Goal: Information Seeking & Learning: Learn about a topic

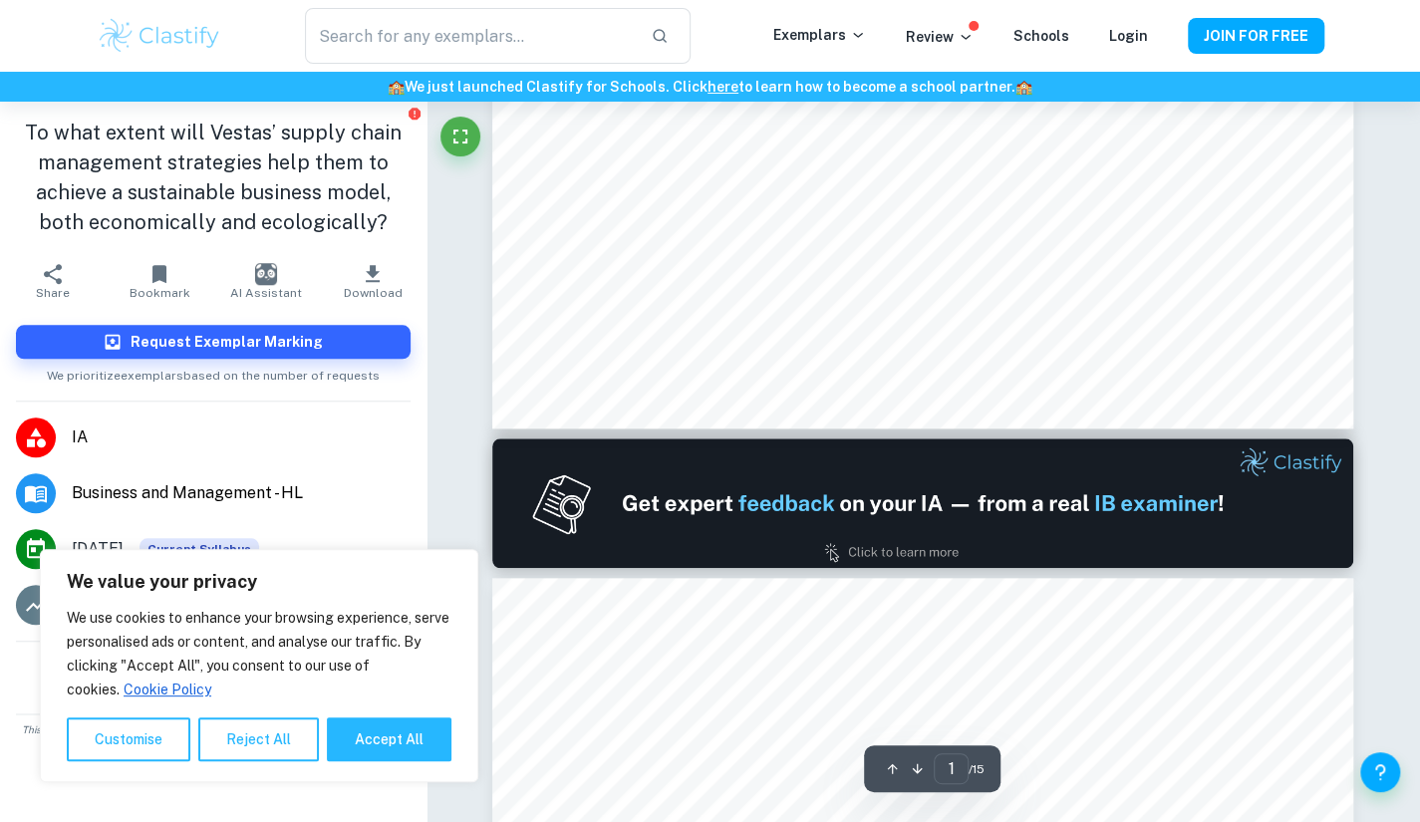
type input "2"
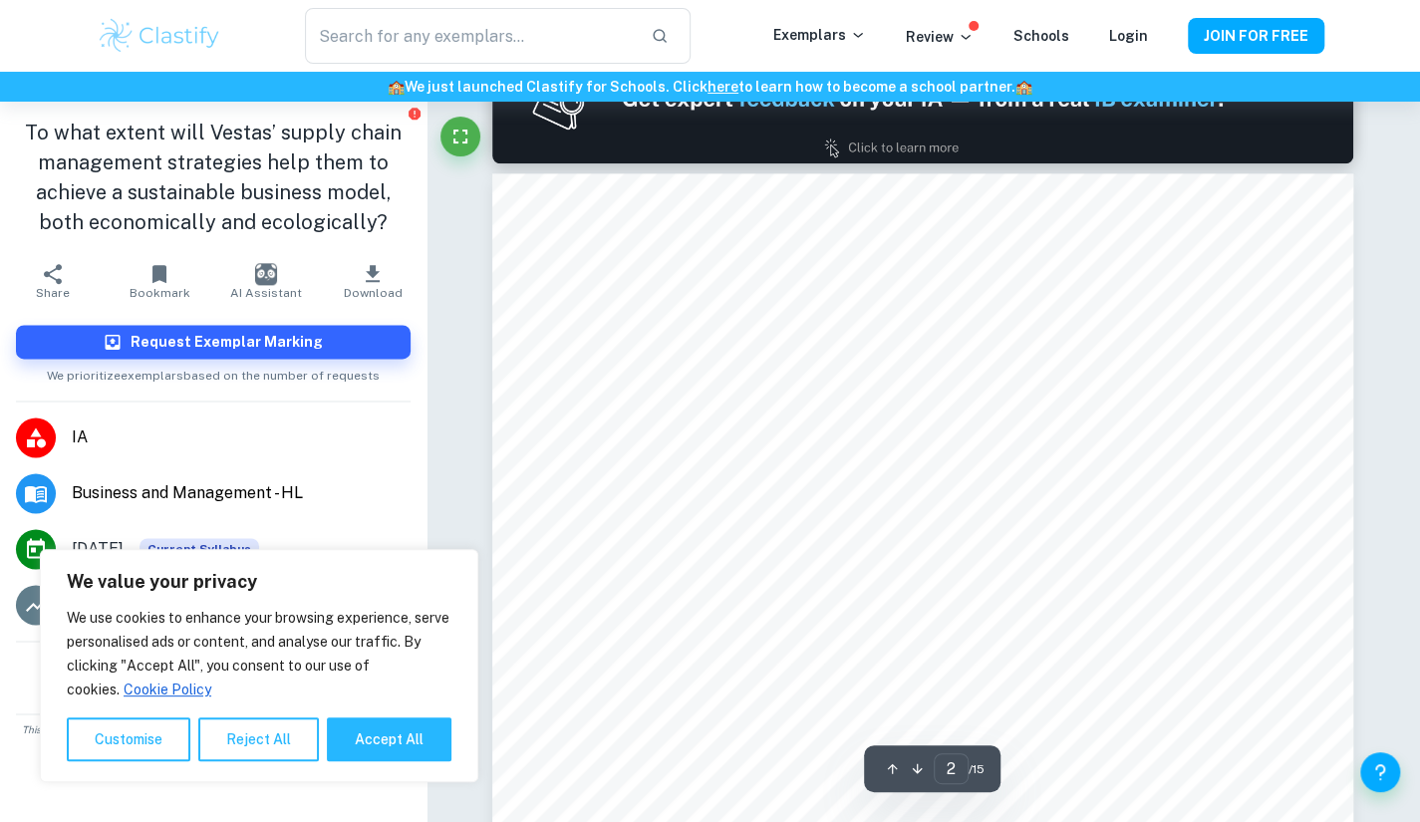
scroll to position [1315, 0]
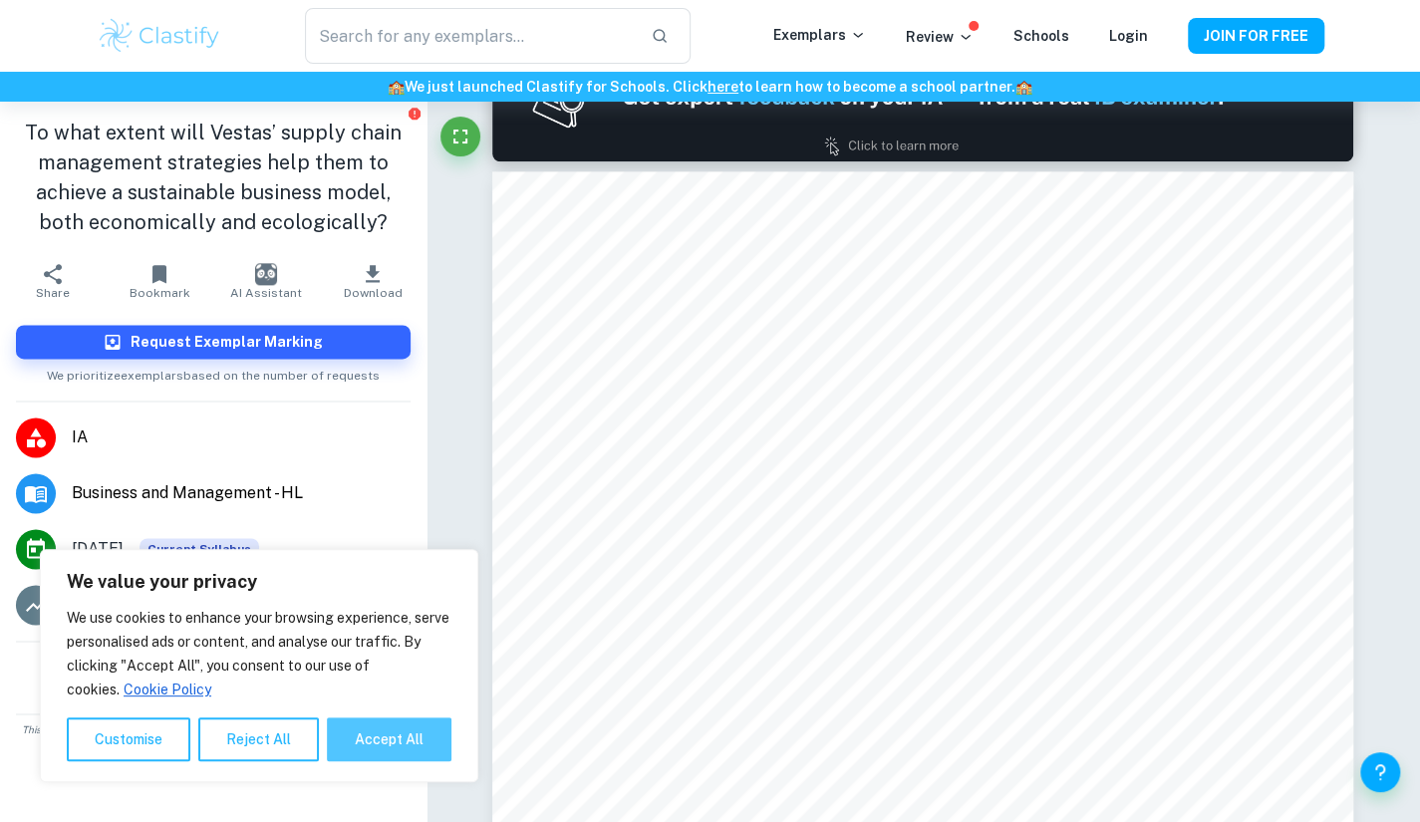
click at [361, 730] on button "Accept All" at bounding box center [389, 740] width 125 height 44
checkbox input "true"
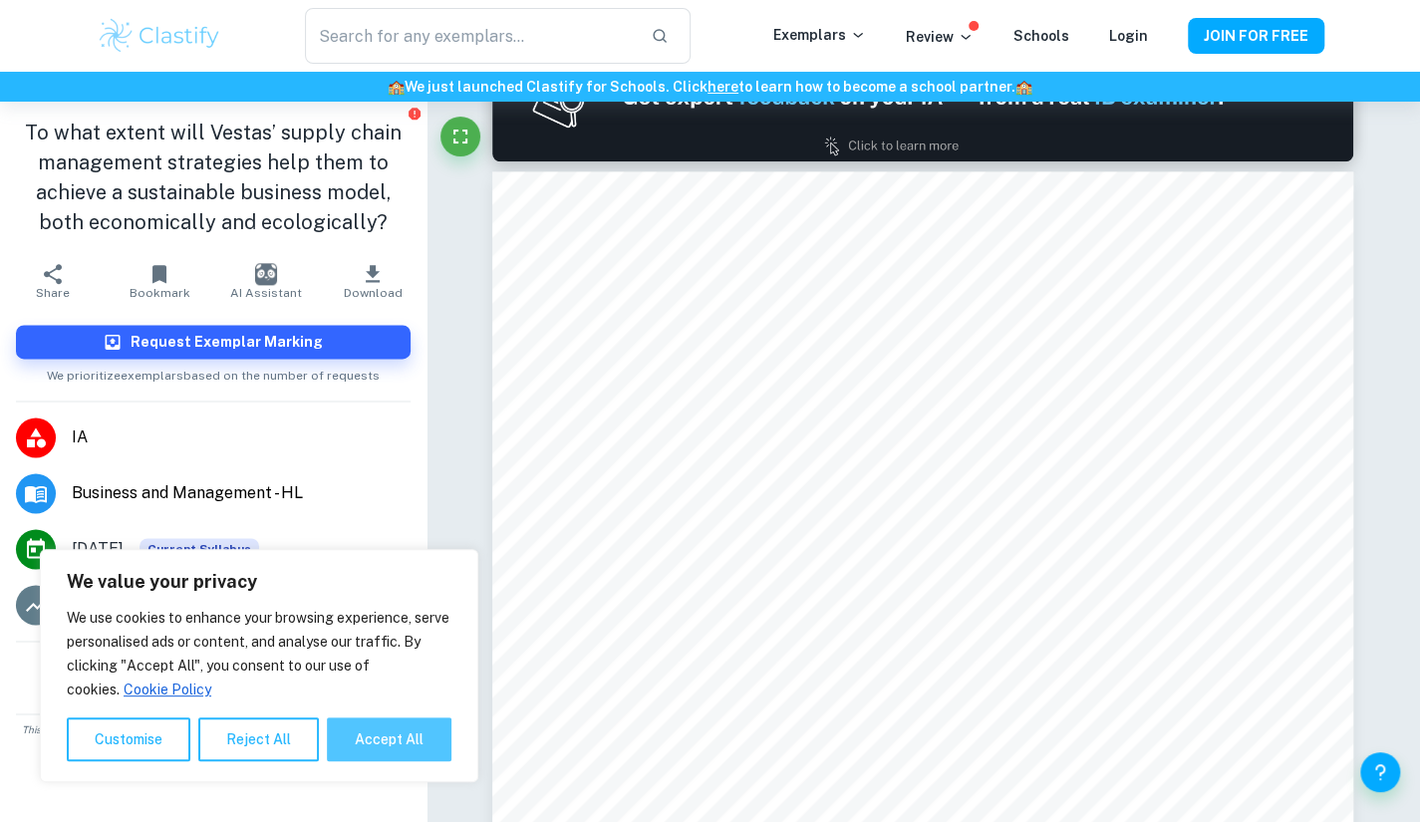
checkbox input "true"
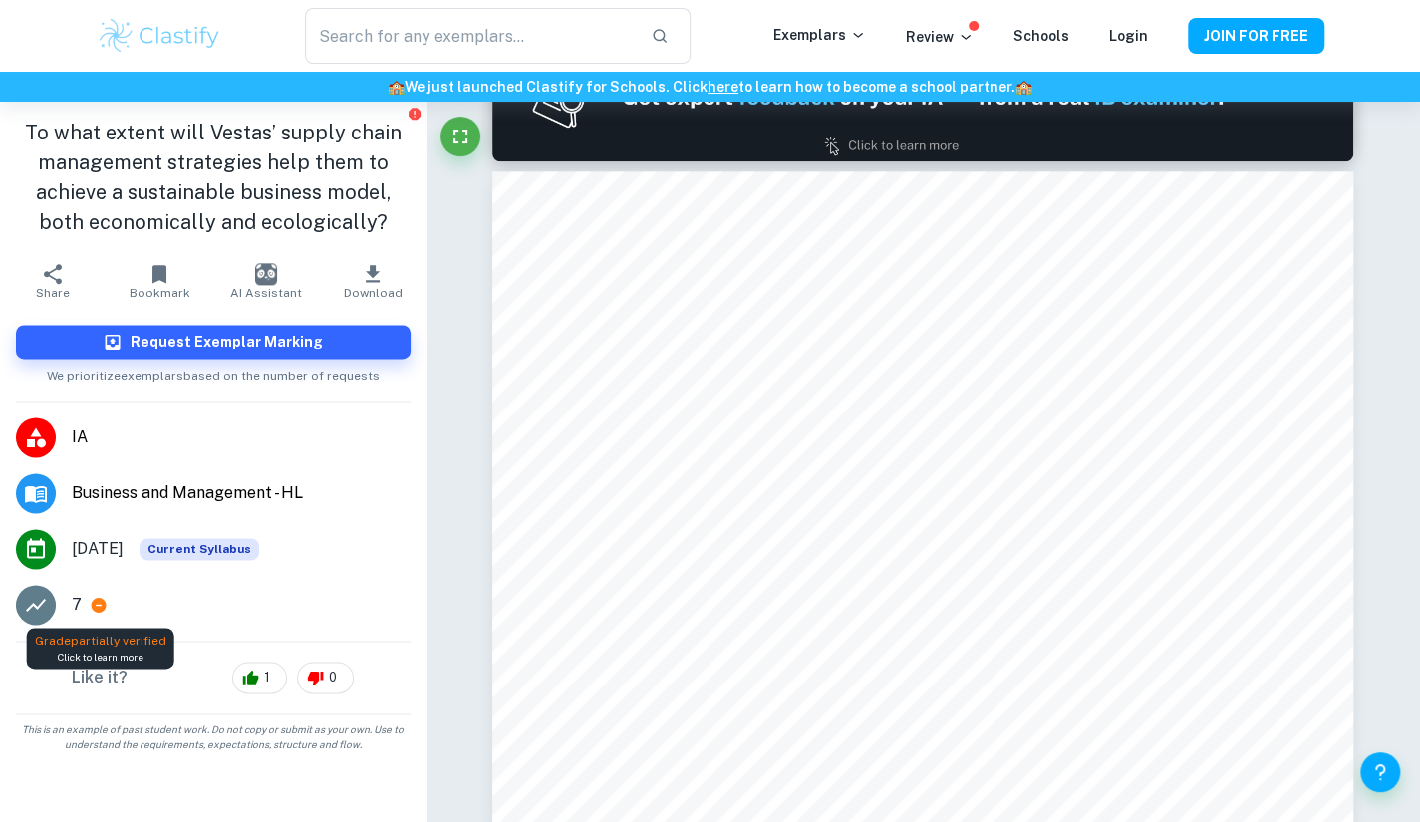
click at [96, 598] on icon at bounding box center [99, 605] width 15 height 15
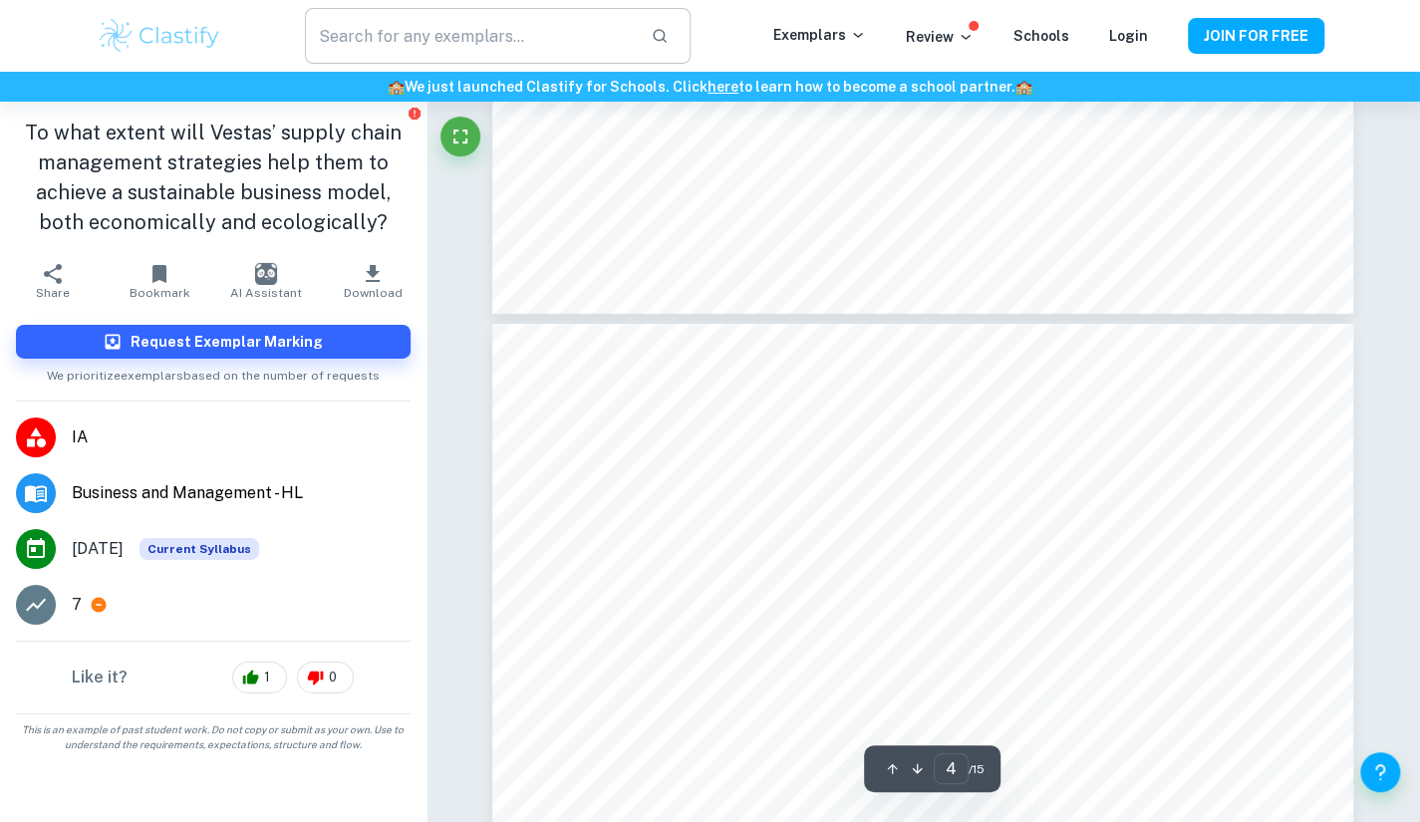
scroll to position [3752, 0]
type input "3"
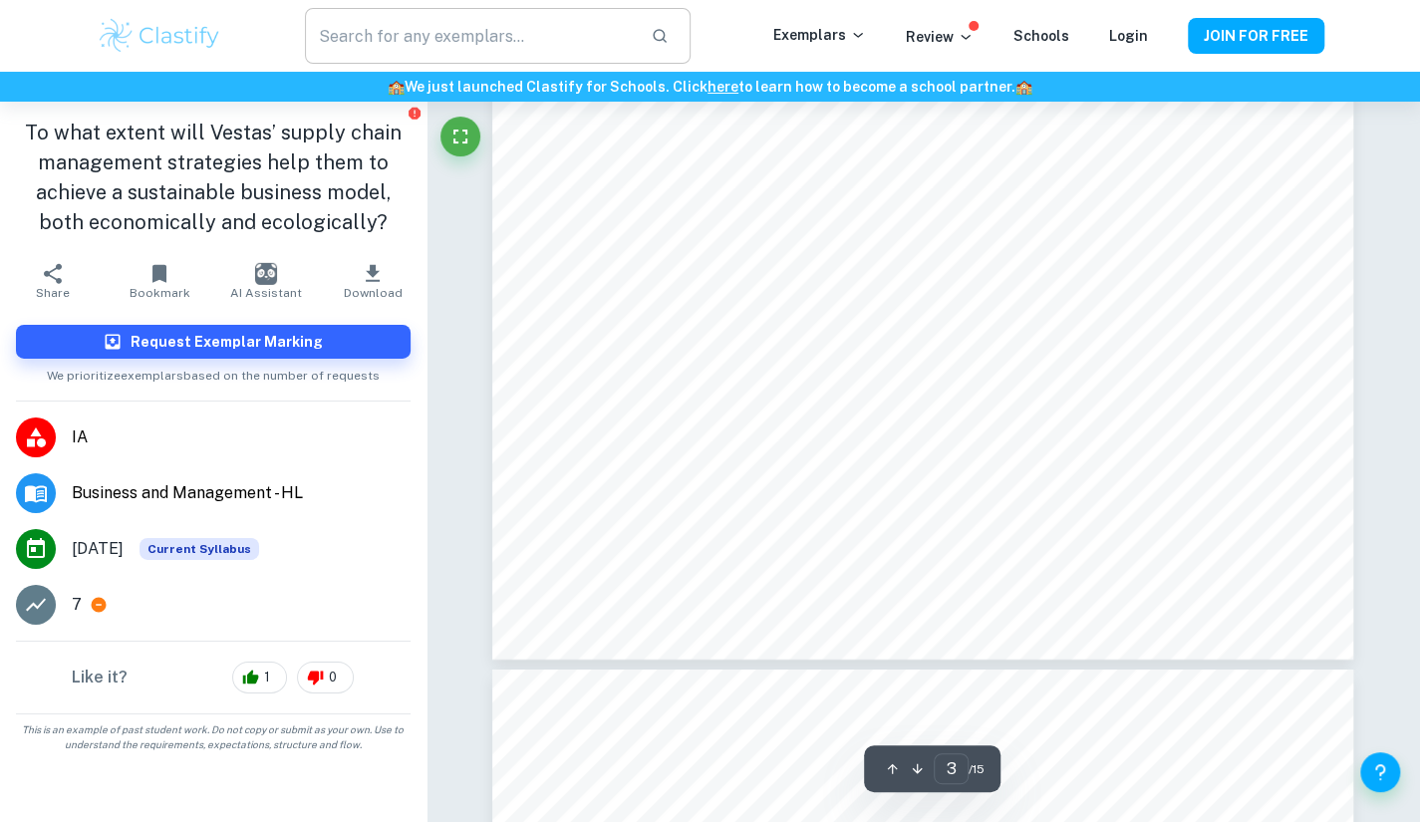
scroll to position [3325, 0]
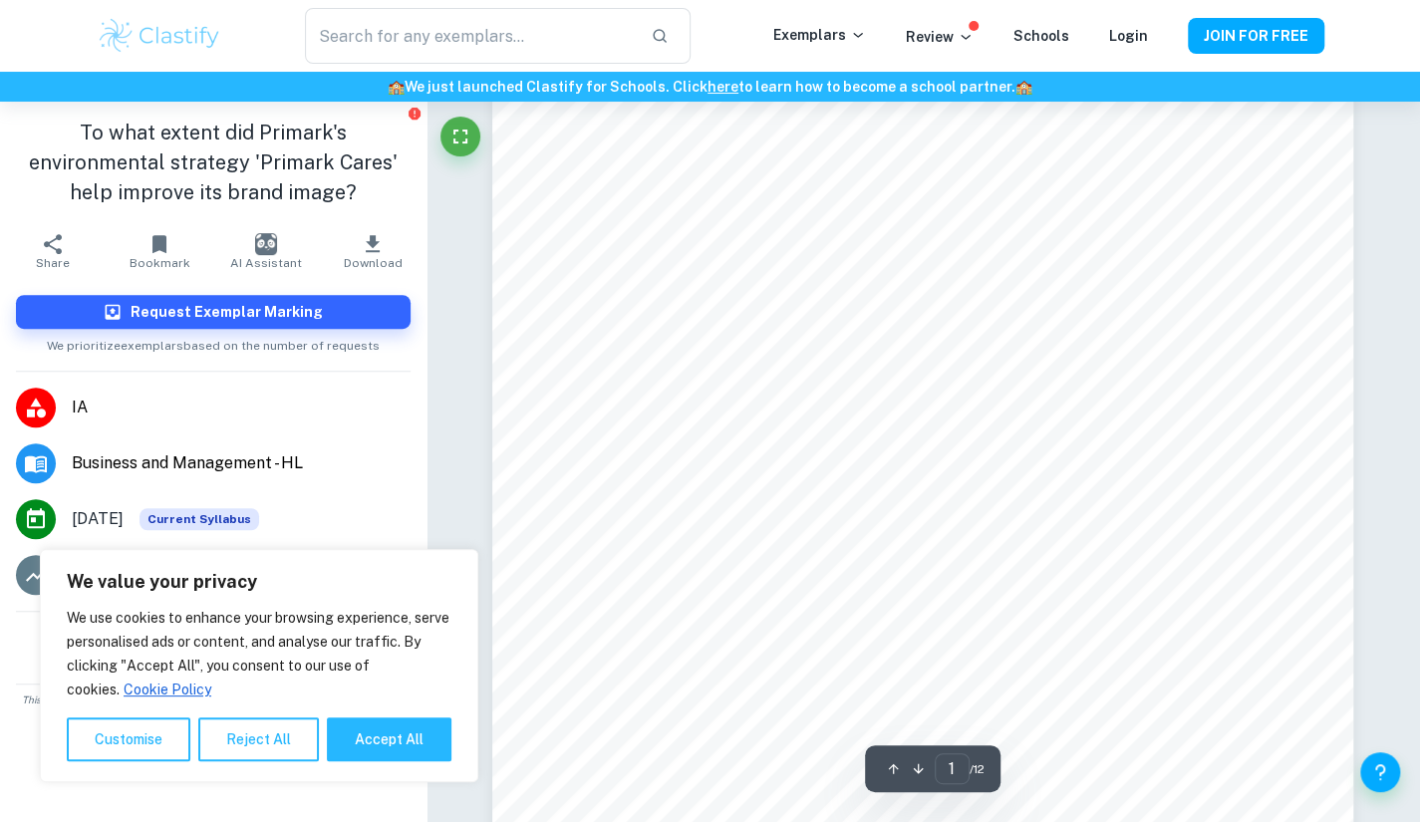
scroll to position [417, 0]
click at [368, 732] on button "Accept All" at bounding box center [389, 740] width 125 height 44
checkbox input "true"
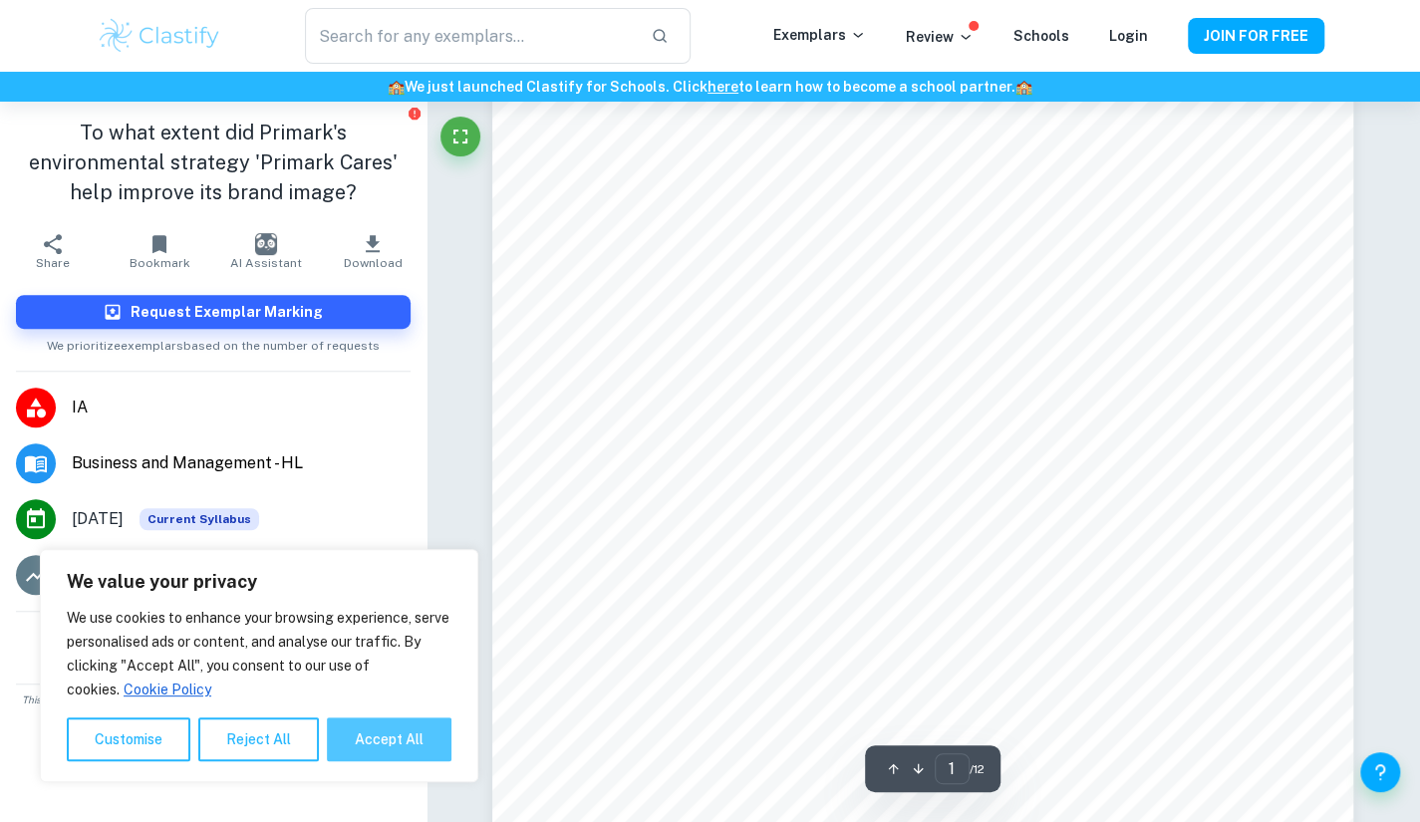
checkbox input "true"
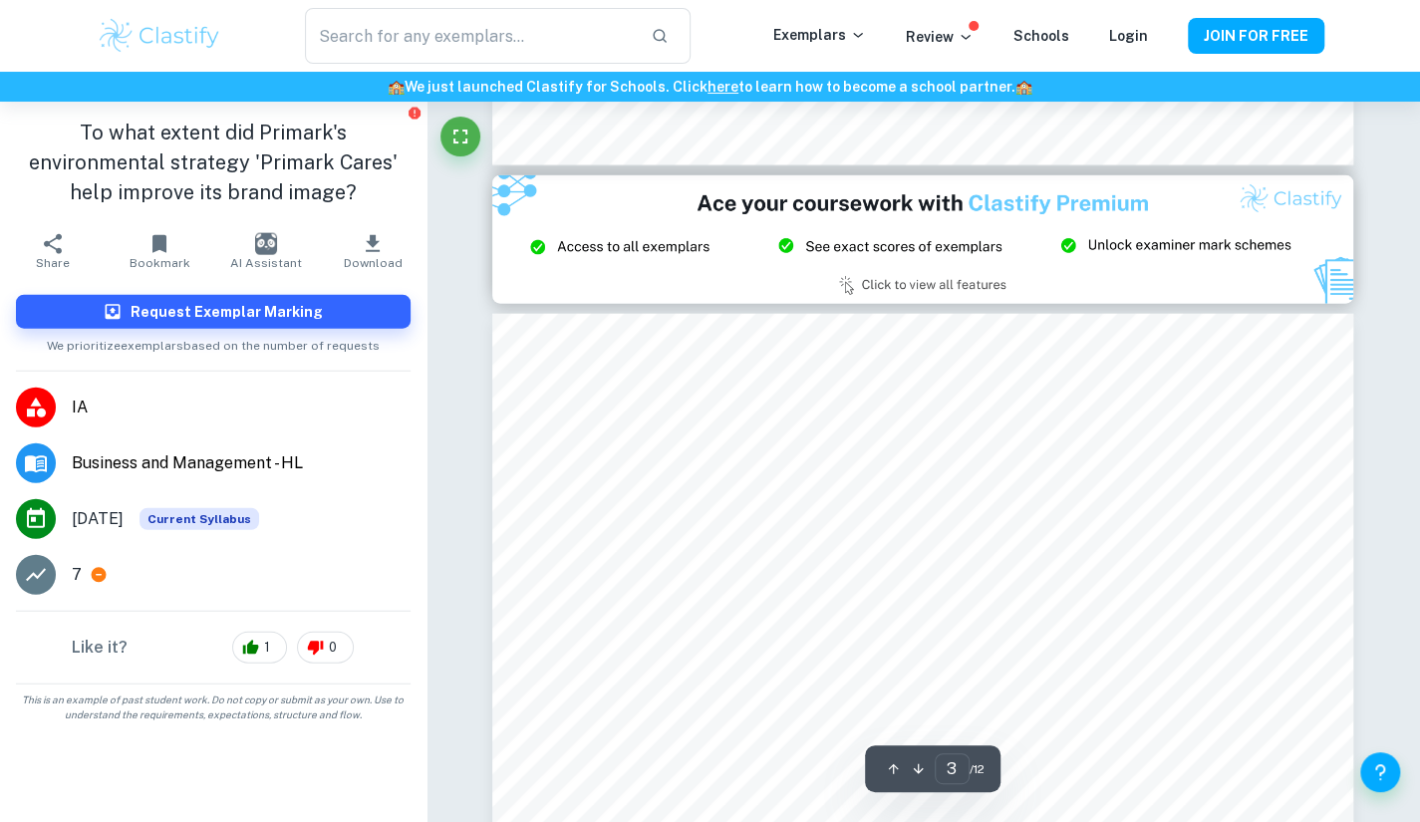
scroll to position [2542, 0]
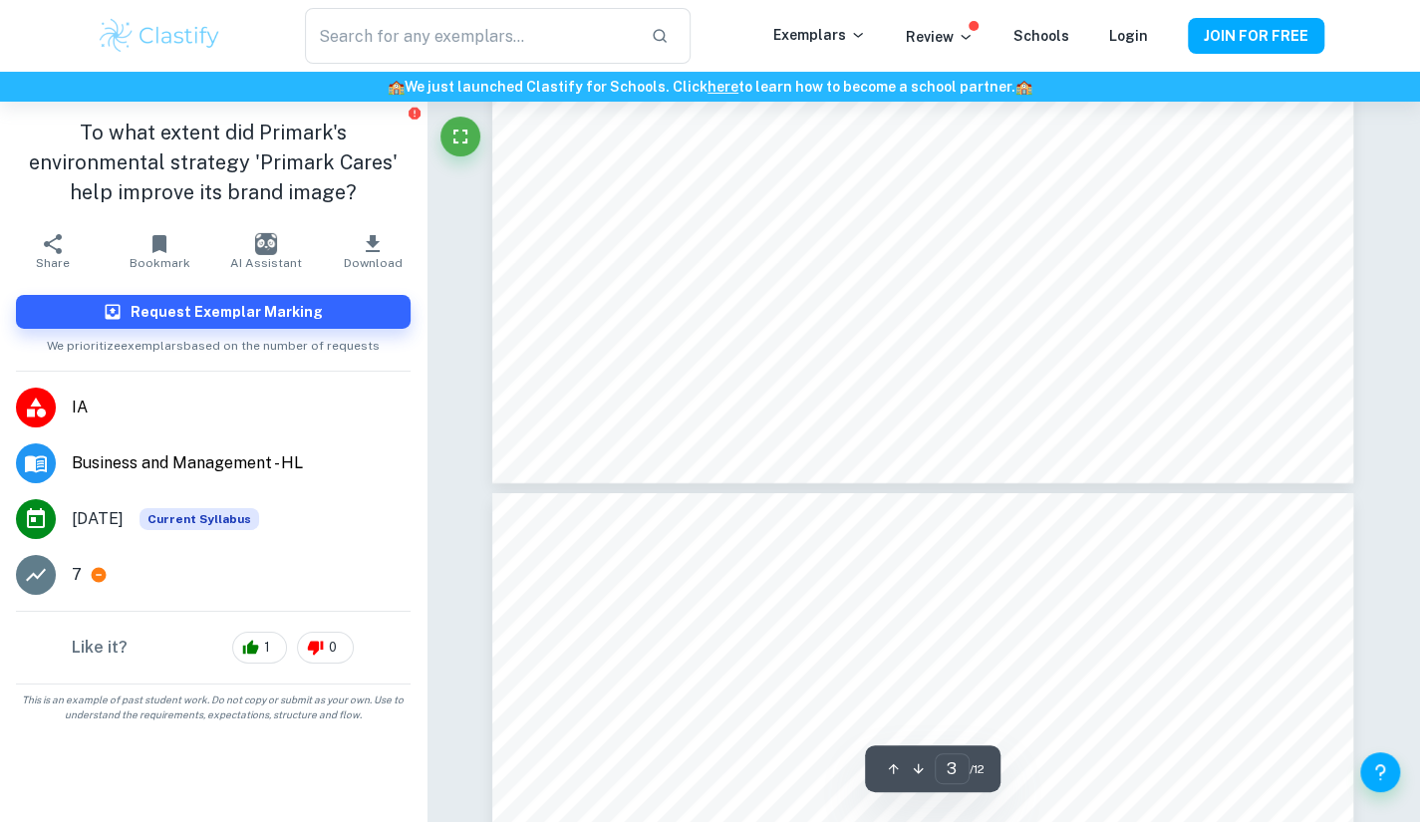
type input "4"
